Goal: Find specific page/section

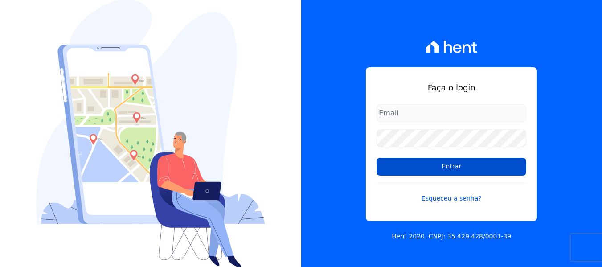
type input "[EMAIL_ADDRESS][DOMAIN_NAME]"
click at [442, 168] on input "Entrar" at bounding box center [452, 167] width 150 height 18
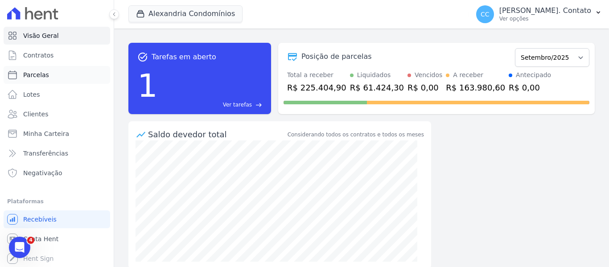
click at [45, 74] on span "Parcelas" at bounding box center [36, 74] width 26 height 9
select select
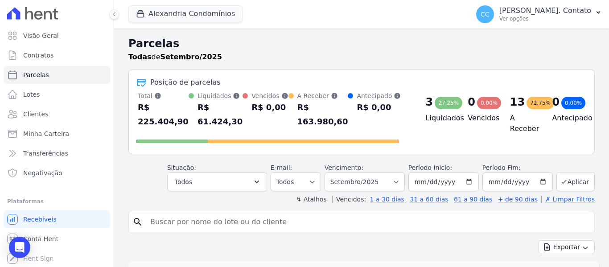
click at [417, 20] on div "Alexandria Condomínios [GEOGRAPHIC_DATA] Alexandria Condomínios [GEOGRAPHIC_DAT…" at bounding box center [296, 14] width 337 height 29
